Goal: Task Accomplishment & Management: Complete application form

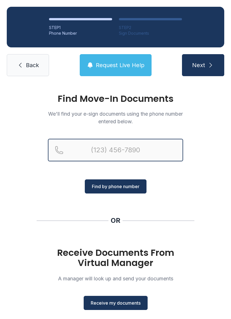
click at [100, 148] on input "Reservation phone number" at bounding box center [115, 150] width 135 height 23
type input "[PHONE_NUMBER]"
click at [203, 65] on button "Next" at bounding box center [203, 65] width 42 height 22
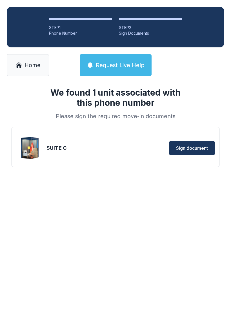
click at [180, 146] on span "Sign document" at bounding box center [192, 148] width 32 height 7
click at [97, 136] on div "SUITE C Sign document" at bounding box center [115, 148] width 199 height 28
click at [118, 144] on div "Sign document" at bounding box center [165, 148] width 99 height 14
click at [191, 146] on span "Sign document" at bounding box center [192, 148] width 32 height 7
click at [35, 66] on span "Home" at bounding box center [33, 65] width 16 height 8
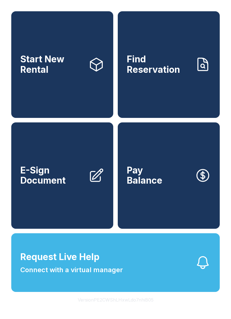
click at [229, 252] on div "Start New Rental Find Reservation E-Sign Document Pay Balance Request Live Help…" at bounding box center [115, 159] width 231 height 319
click at [228, 261] on div "Start New Rental Find Reservation E-Sign Document Pay Balance Request Live Help…" at bounding box center [115, 159] width 231 height 319
click at [209, 317] on div "Start New Rental Find Reservation E-Sign Document Pay Balance Request Live Help…" at bounding box center [115, 159] width 231 height 319
